Goal: Browse casually: Explore the website without a specific task or goal

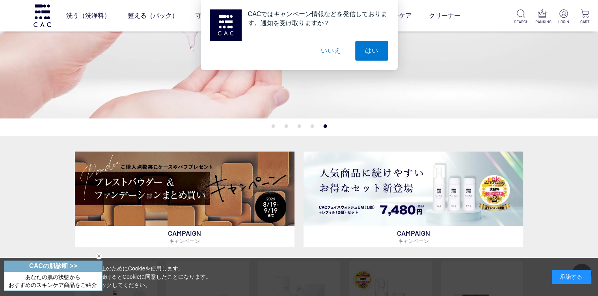
scroll to position [110, 0]
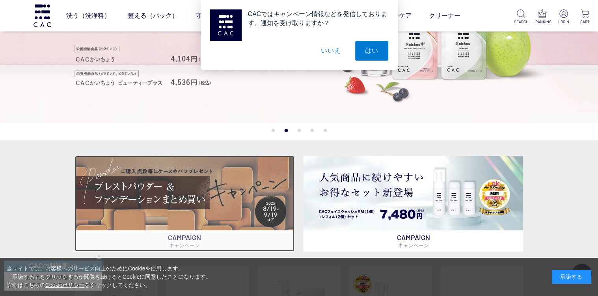
click at [159, 194] on img at bounding box center [185, 193] width 220 height 75
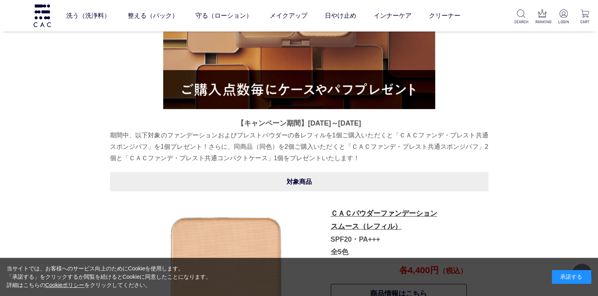
scroll to position [157, 0]
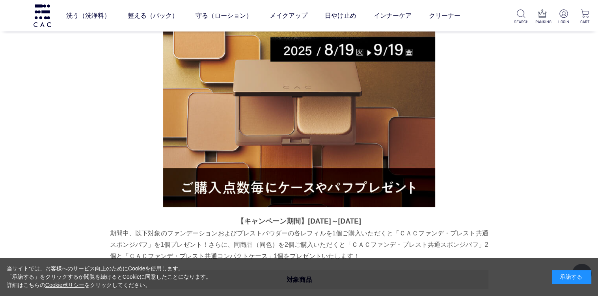
drag, startPoint x: 601, startPoint y: 63, endPoint x: 571, endPoint y: 50, distance: 32.9
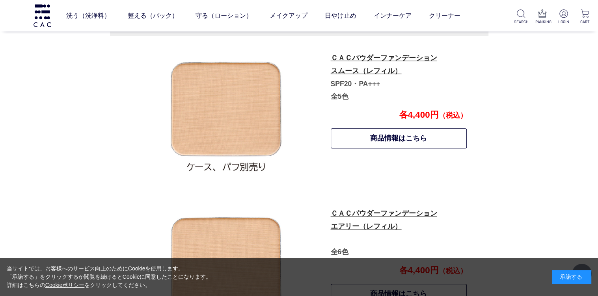
scroll to position [407, 0]
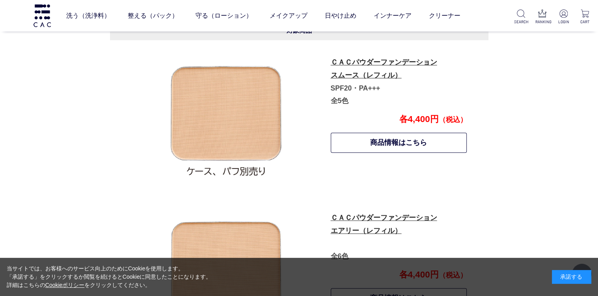
click at [358, 68] on p "ＣＡＣパウダーファンデーション スムース（レフィル） SPF20・PA+++ 全5色" at bounding box center [399, 81] width 136 height 51
click at [381, 140] on link "商品情報はこちら" at bounding box center [399, 143] width 136 height 20
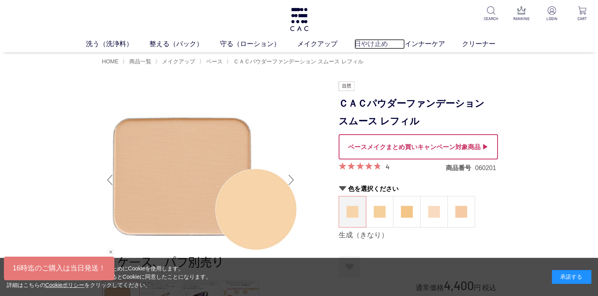
click at [371, 42] on link "日やけ止め" at bounding box center [379, 44] width 50 height 10
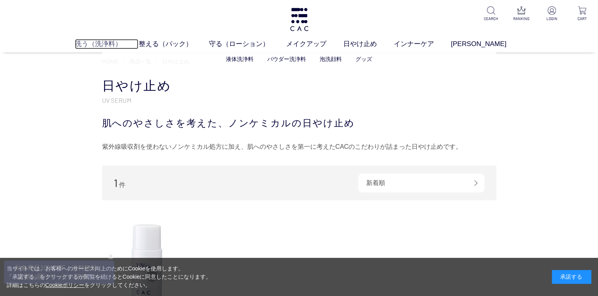
click at [103, 40] on link "洗う（洗浄料）" at bounding box center [107, 44] width 64 height 10
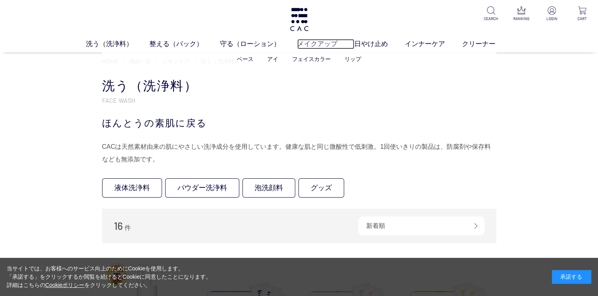
click at [317, 39] on link "メイクアップ" at bounding box center [325, 44] width 57 height 10
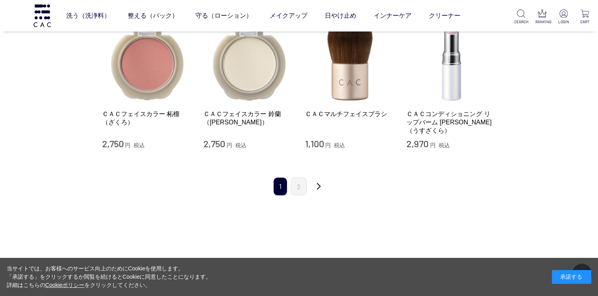
scroll to position [811, 0]
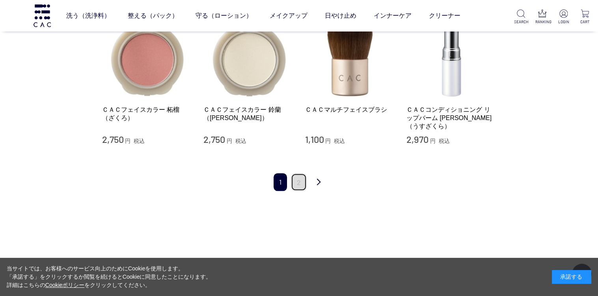
click at [295, 174] on link "2" at bounding box center [299, 182] width 16 height 18
drag, startPoint x: 597, startPoint y: 132, endPoint x: 599, endPoint y: 117, distance: 15.2
click at [598, 117] on html "洗う（洗浄料） 液体洗浄料 パウダー洗浄料 泡洗顔料 グッズ 整える（パック） フェイスパック ヘアパック 守る（ローション） 保湿化粧水 柔軟化粧水 美容液…" at bounding box center [299, 146] width 598 height 1915
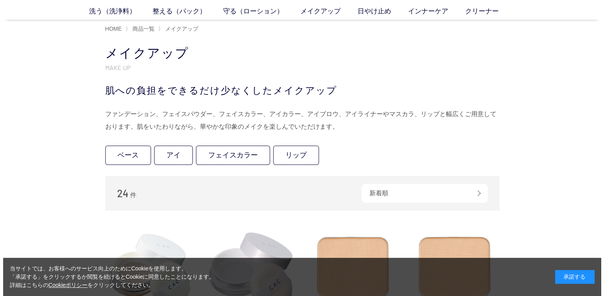
scroll to position [0, 0]
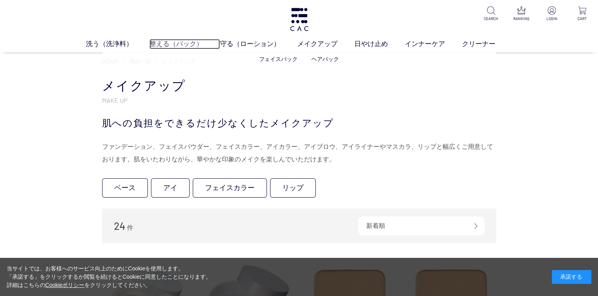
click at [156, 41] on link "整える（パック）" at bounding box center [184, 44] width 71 height 10
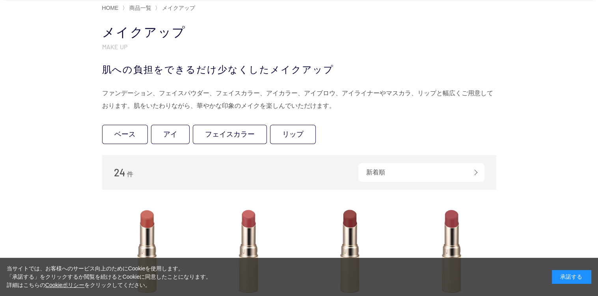
scroll to position [46, 0]
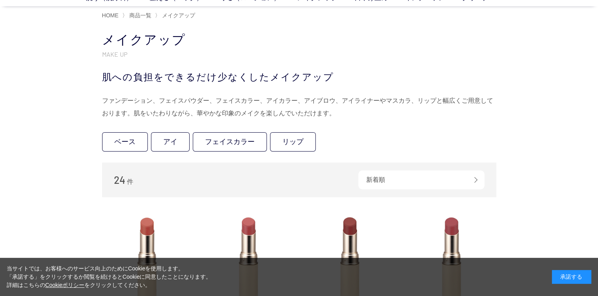
click at [598, 66] on div "買い物かご 買い物かご内の商品 買い物かごは空です... カテゴリから探す 商品一覧 スキンケア メイクアップ ベース アイ フェイスカラー リップ その他 …" at bounding box center [299, 231] width 598 height 414
click at [598, 65] on div "買い物かご 買い物かご内の商品 買い物かごは空です... カテゴリから探す 商品一覧 スキンケア メイクアップ ベース アイ フェイスカラー リップ その他 …" at bounding box center [299, 231] width 598 height 414
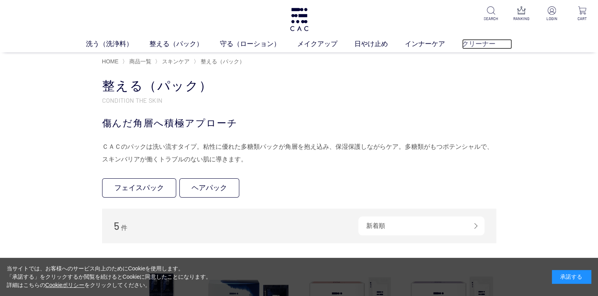
click at [484, 41] on link "クリーナー" at bounding box center [487, 44] width 50 height 10
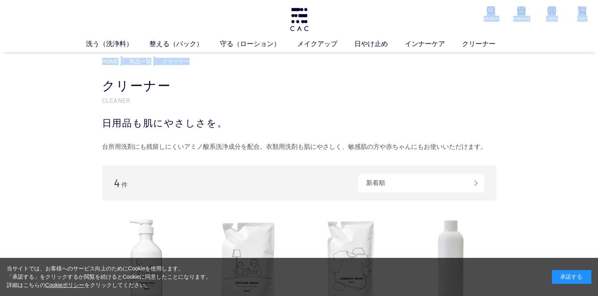
drag, startPoint x: 597, startPoint y: 43, endPoint x: 597, endPoint y: 57, distance: 13.8
click at [434, 41] on link "インナーケア" at bounding box center [433, 44] width 57 height 10
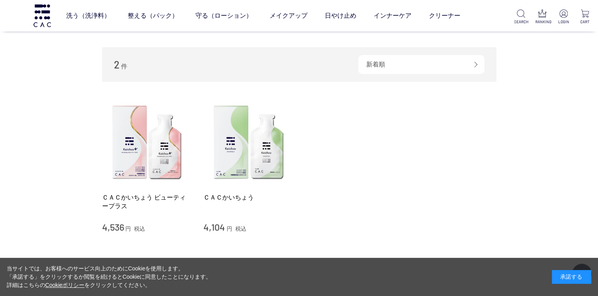
scroll to position [85, 0]
